Goal: Check status

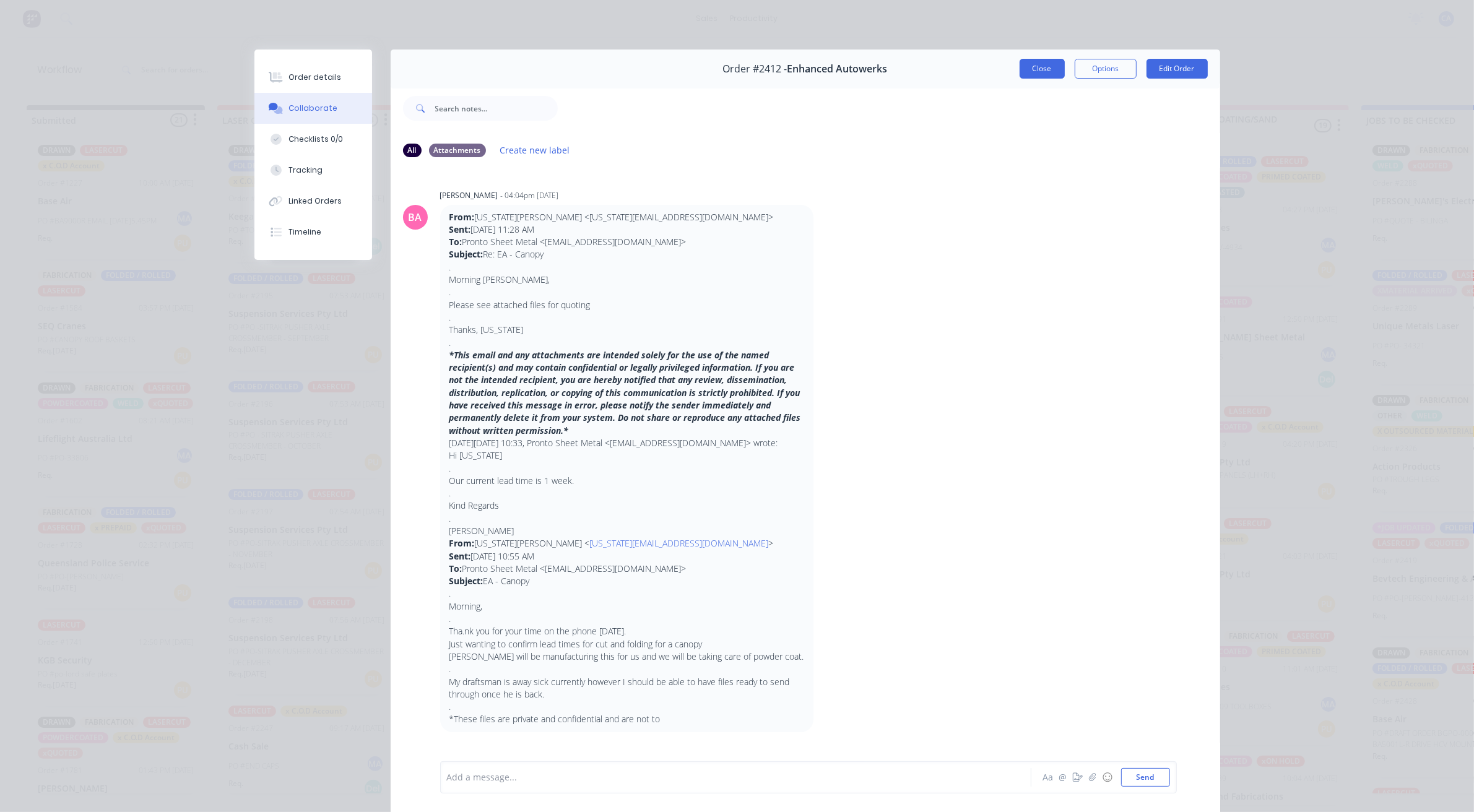
scroll to position [1112, 0]
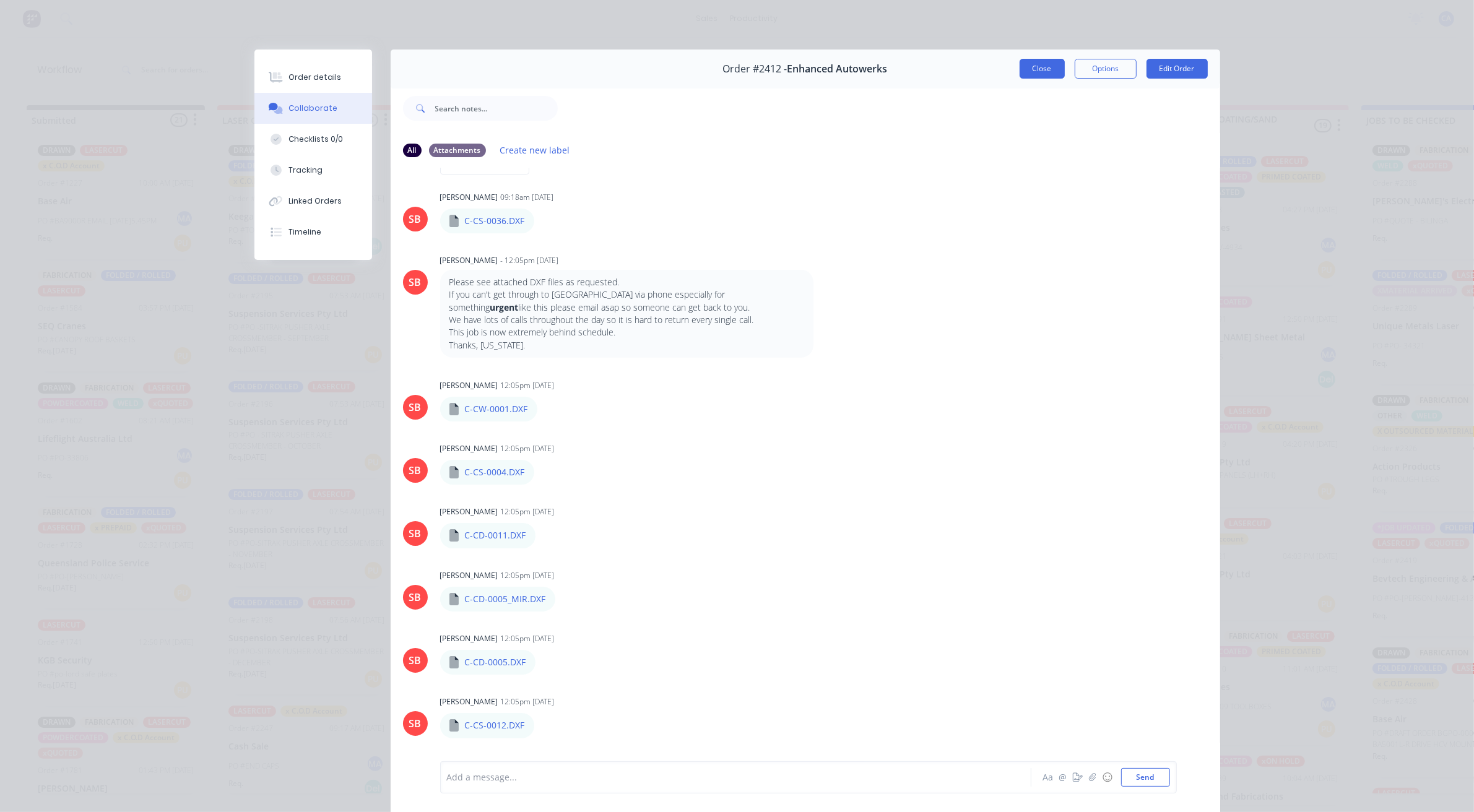
click at [1044, 68] on button "Close" at bounding box center [1043, 69] width 46 height 20
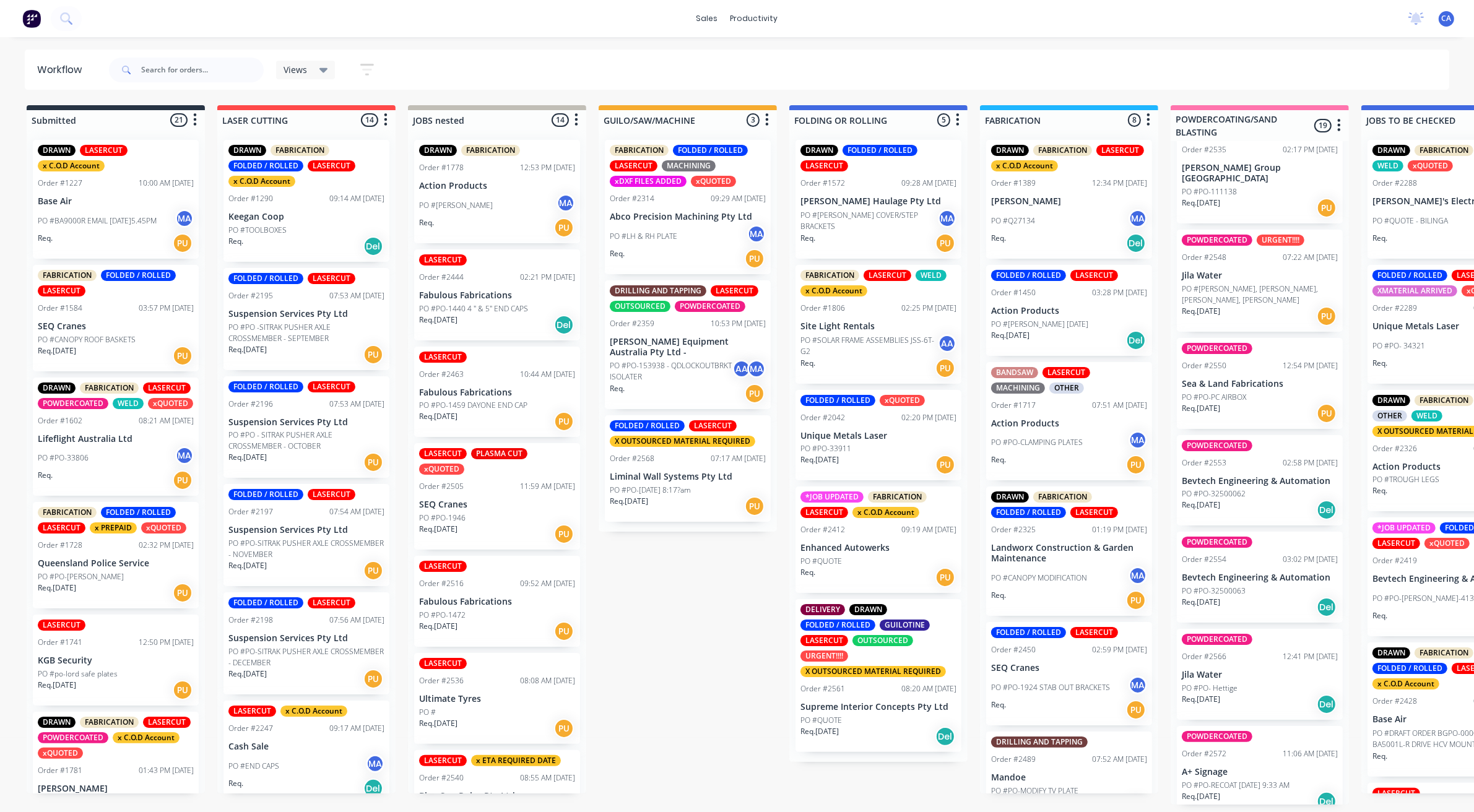
scroll to position [1402, 0]
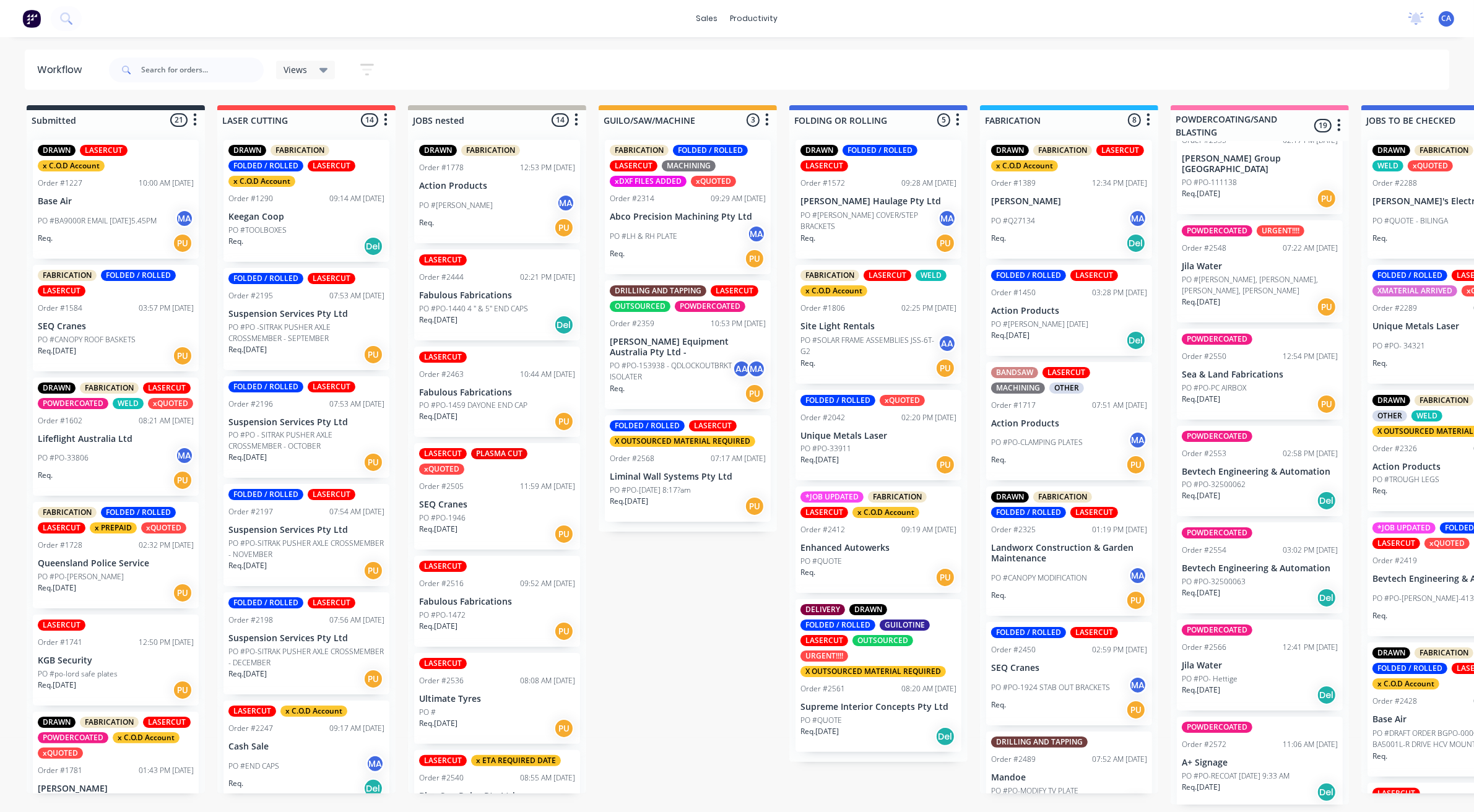
click at [1264, 588] on div "Req. 06/08/25 Del" at bounding box center [1260, 599] width 156 height 21
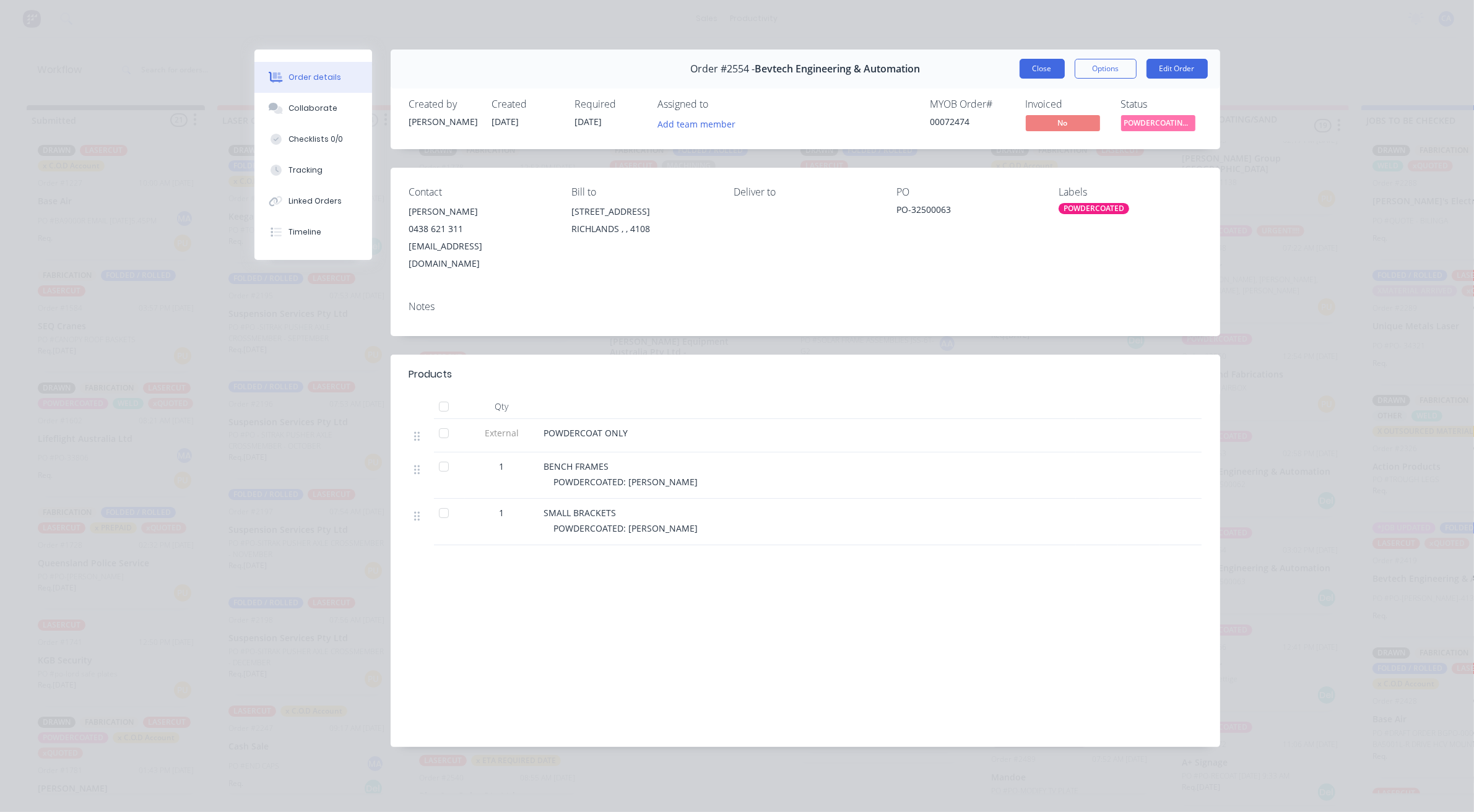
click at [1035, 75] on button "Close" at bounding box center [1043, 69] width 46 height 20
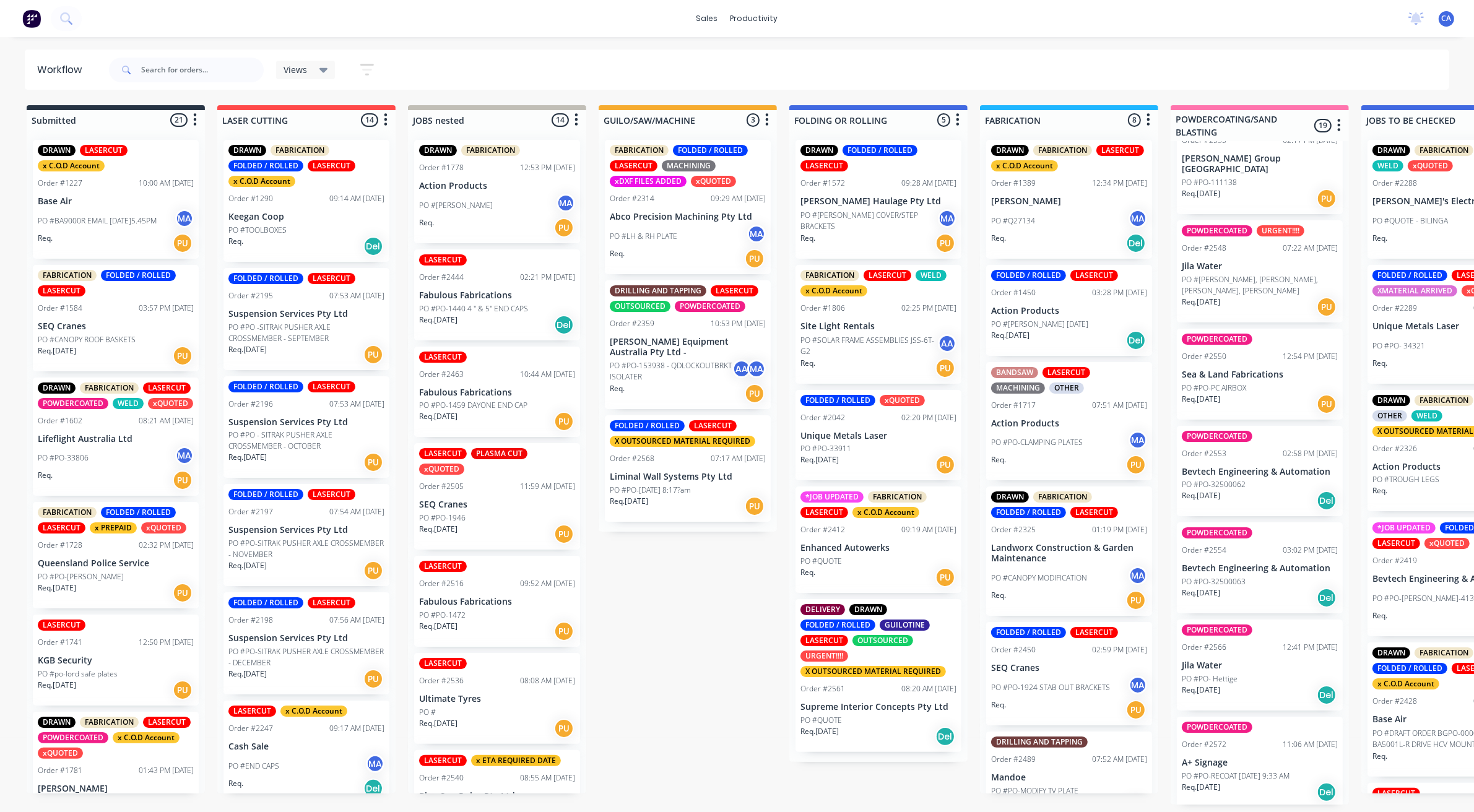
click at [1226, 505] on div "POWDERCOATED Order #2553 02:58 PM 06/08/25 Bevtech Engineering & Automation PO …" at bounding box center [1260, 471] width 166 height 91
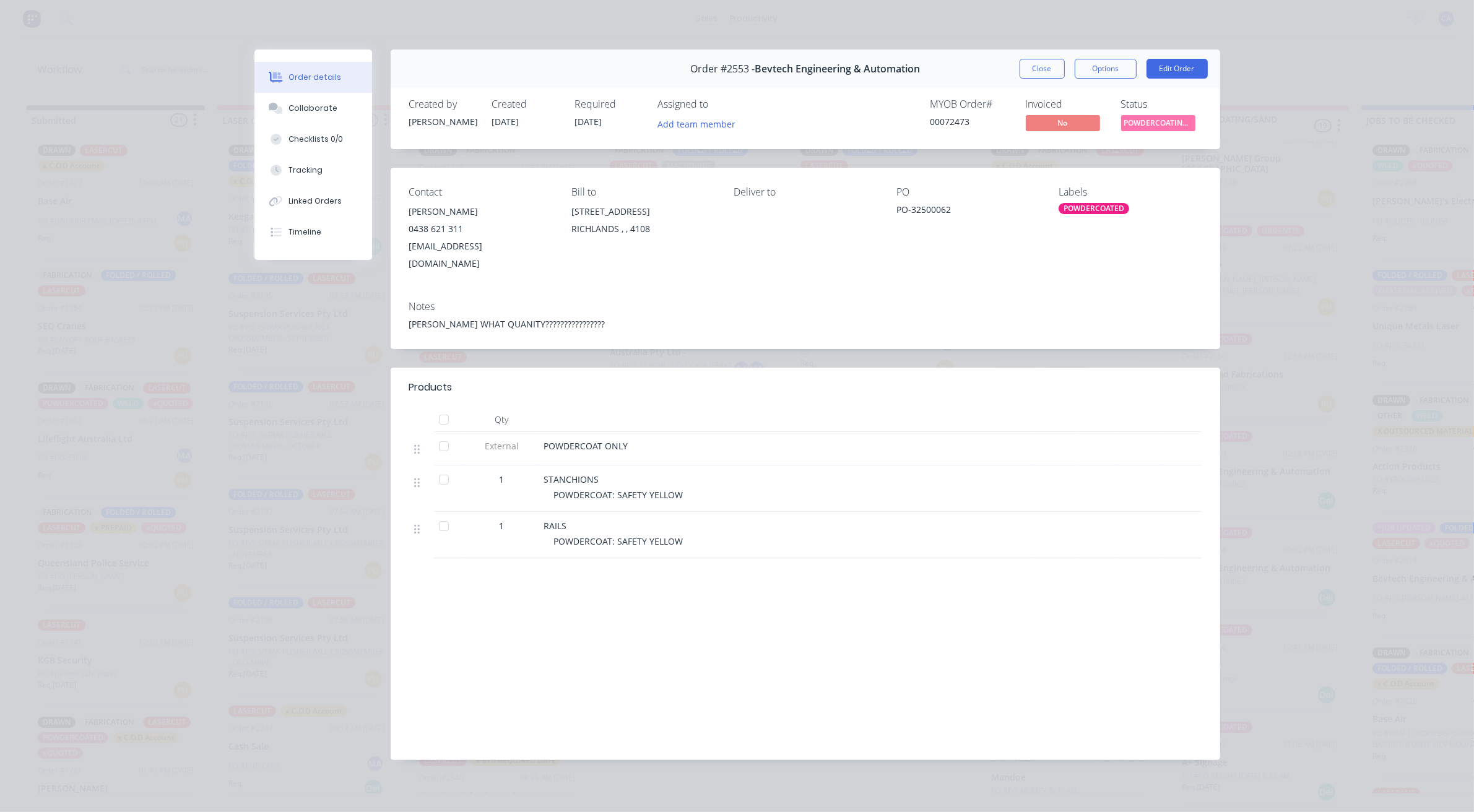
drag, startPoint x: 1045, startPoint y: 63, endPoint x: 1048, endPoint y: 83, distance: 20.2
click at [1045, 63] on button "Close" at bounding box center [1043, 69] width 46 height 20
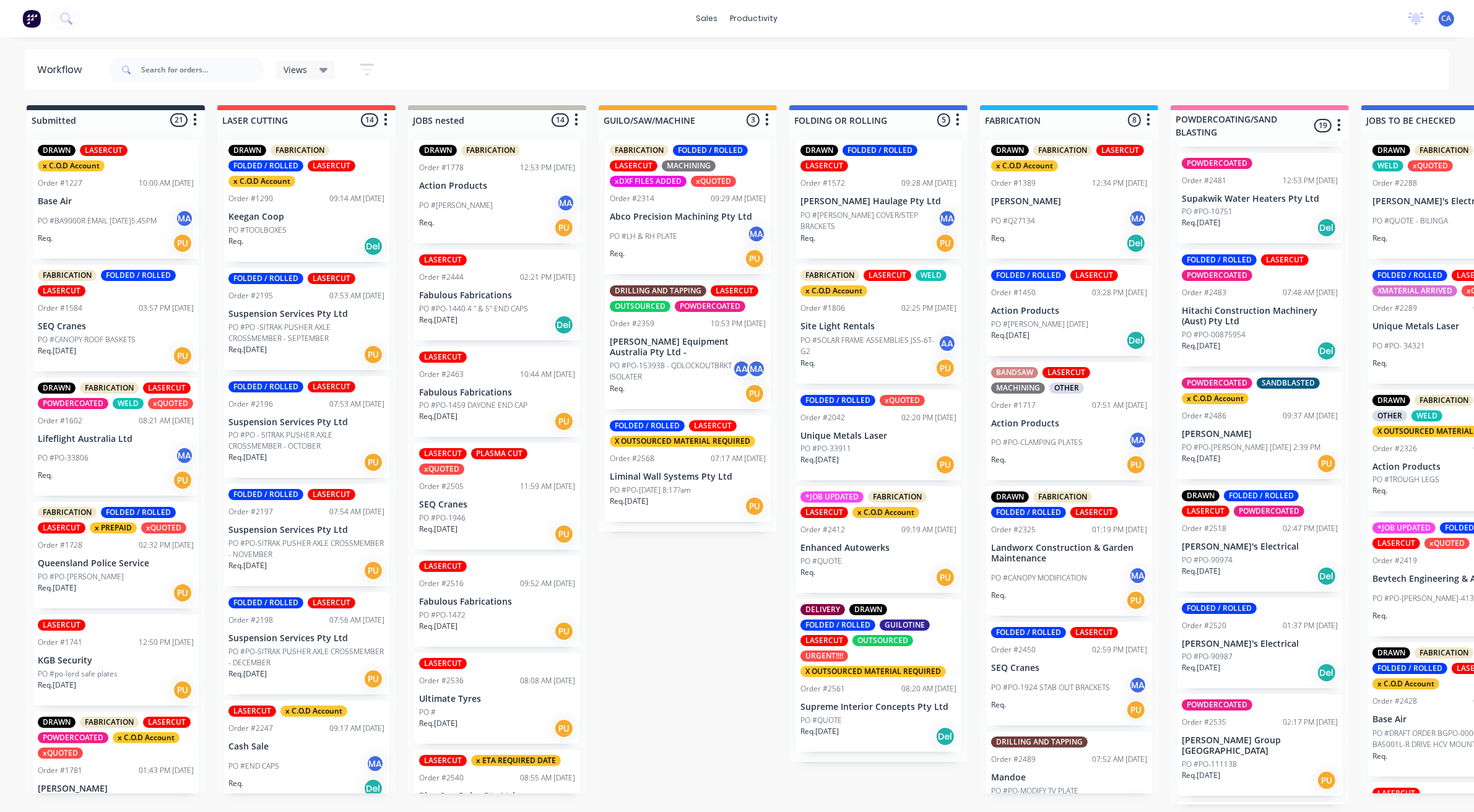
scroll to position [783, 0]
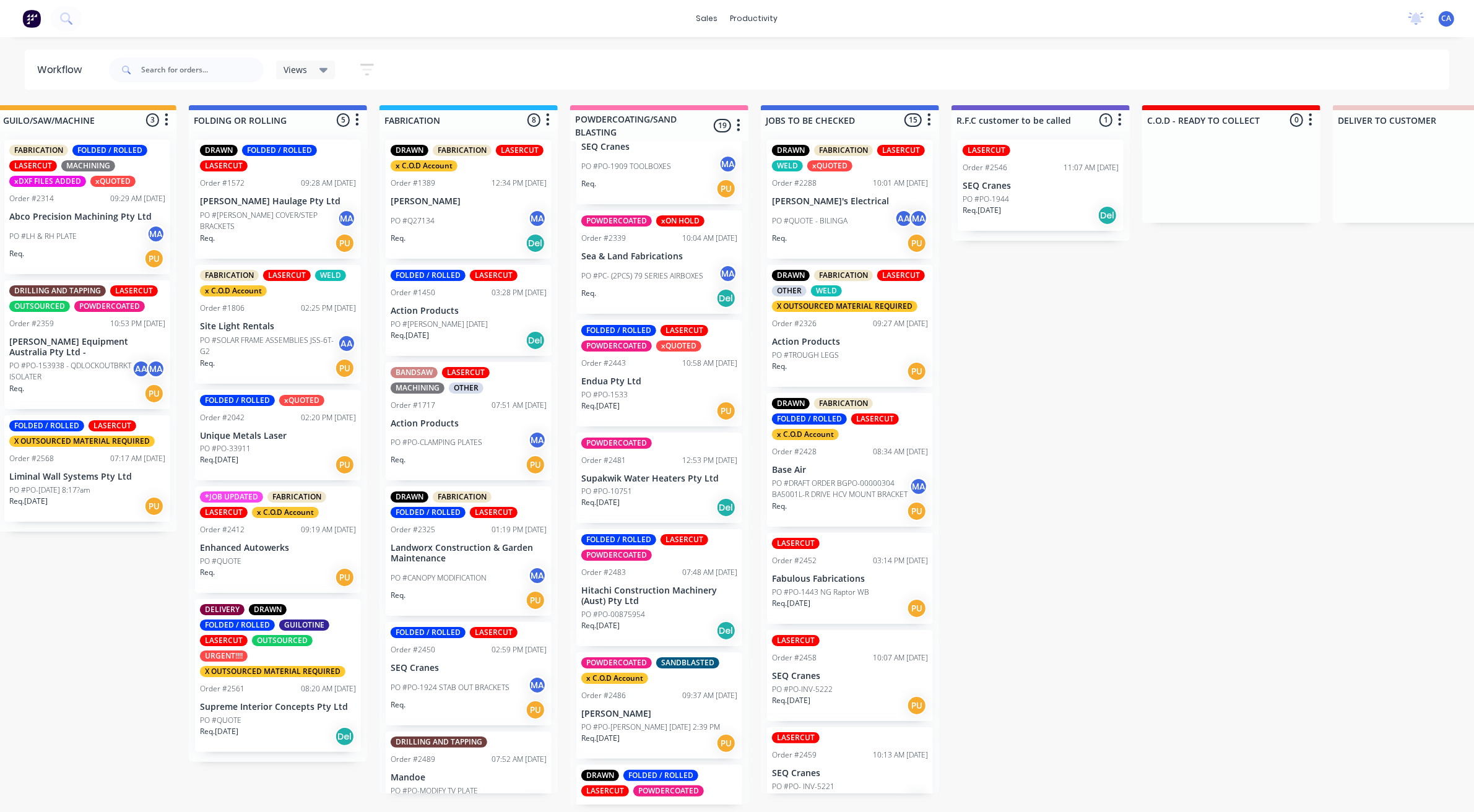
scroll to position [542, 0]
click at [685, 423] on div "FOLDED / ROLLED LASERCUT POWDERCOATED xQUOTED Order #2443 10:58 AM [DATE] Endua…" at bounding box center [659, 372] width 166 height 107
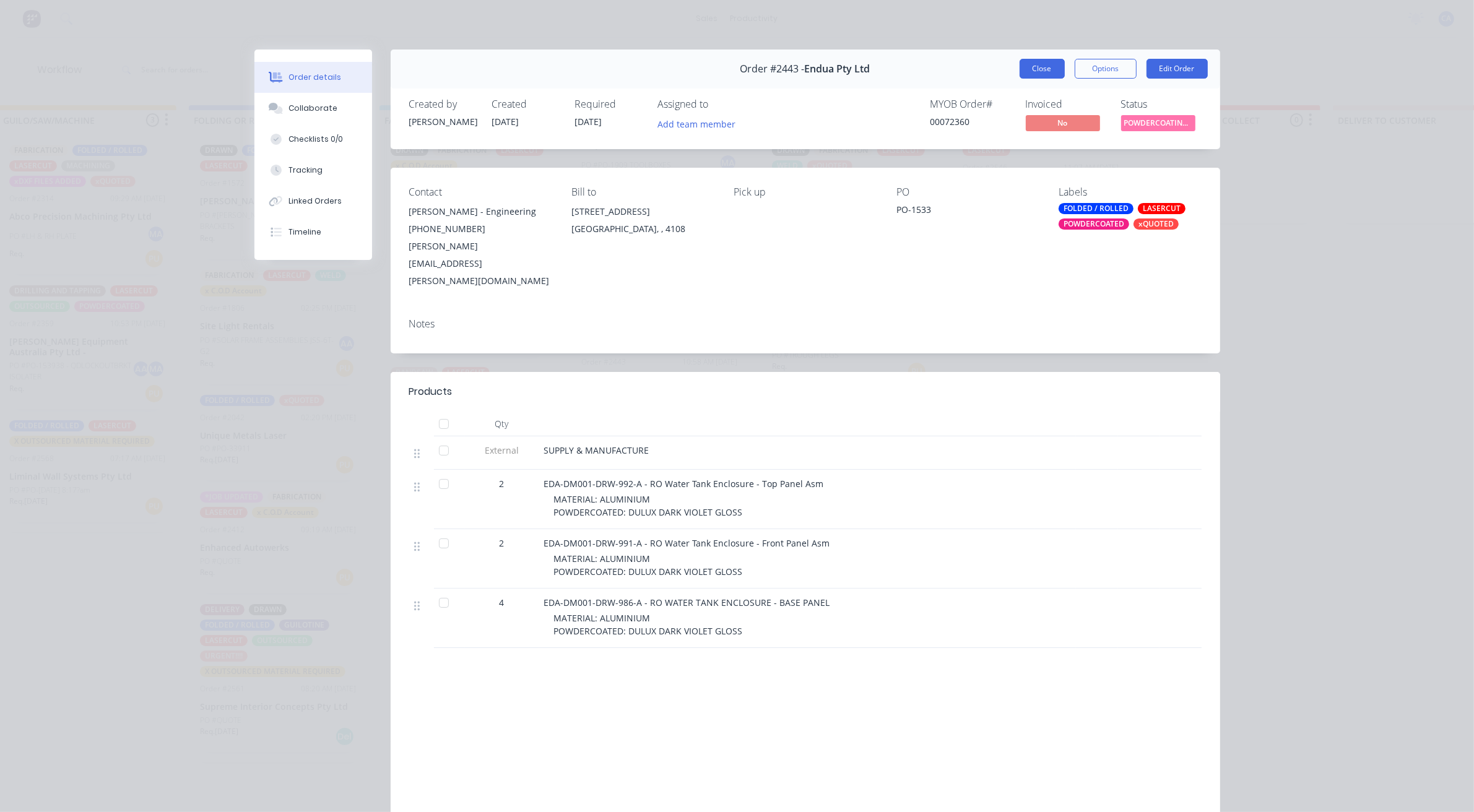
drag, startPoint x: 1038, startPoint y: 62, endPoint x: 945, endPoint y: 240, distance: 200.8
click at [1038, 62] on button "Close" at bounding box center [1043, 69] width 46 height 20
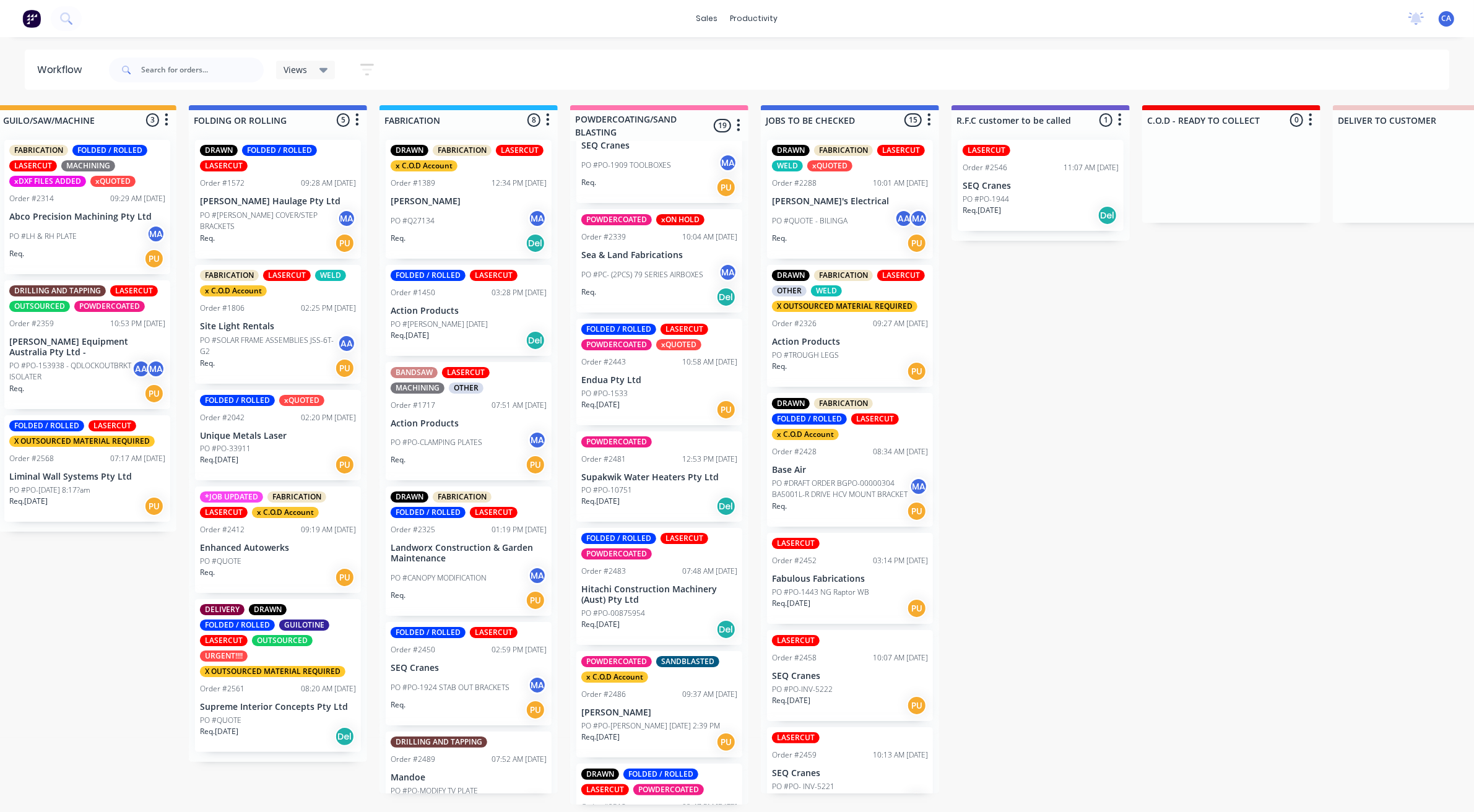
click at [644, 732] on p "PO #PO-[PERSON_NAME] [DATE] 2:39 PM" at bounding box center [651, 727] width 139 height 11
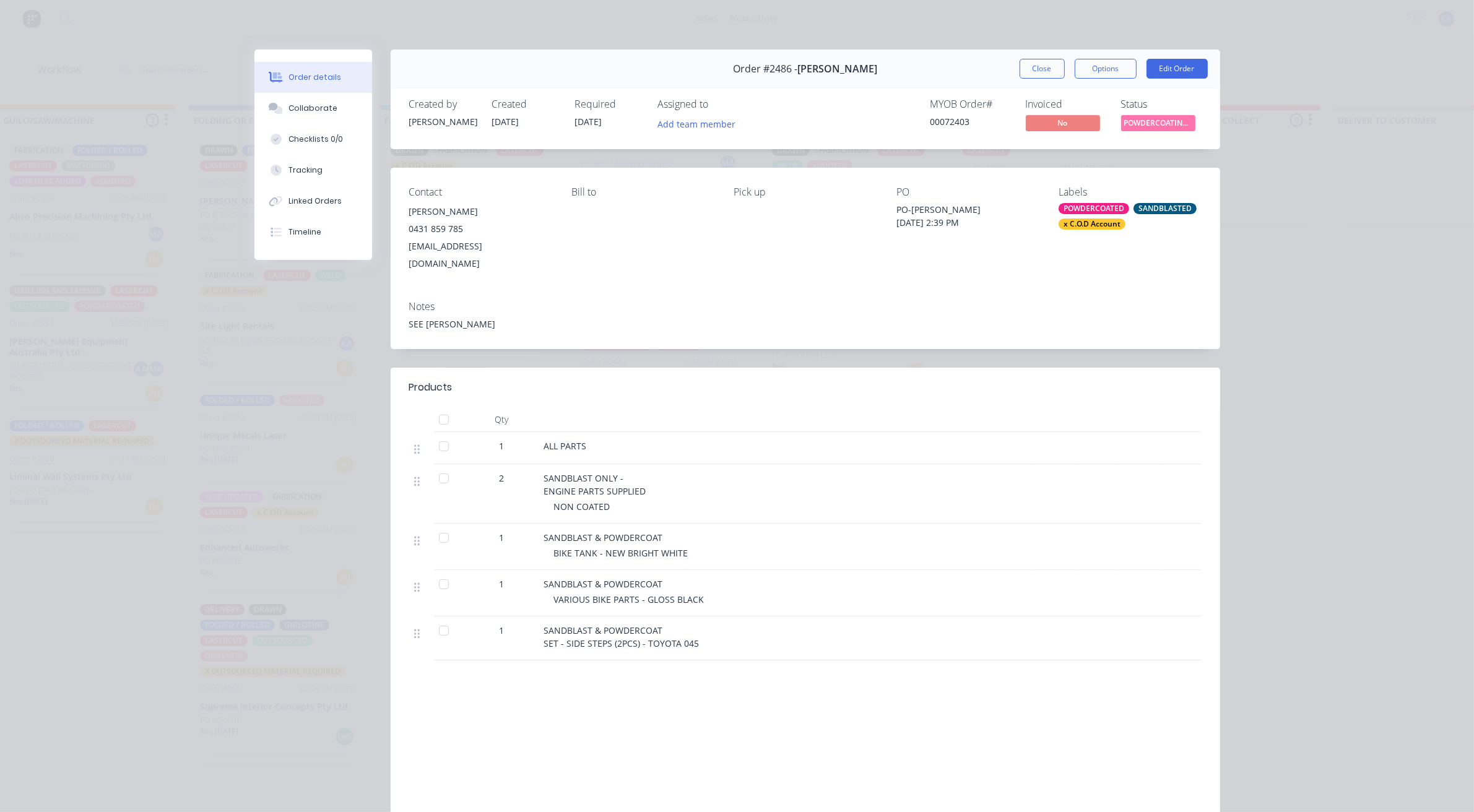
drag, startPoint x: 1016, startPoint y: 68, endPoint x: 966, endPoint y: 142, distance: 89.3
click at [1020, 68] on button "Close" at bounding box center [1043, 69] width 46 height 20
